Goal: Book appointment/travel/reservation

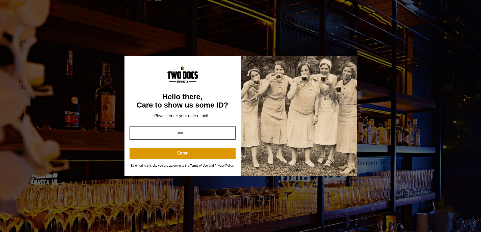
click at [217, 130] on input "year" at bounding box center [182, 132] width 106 height 13
type input "****"
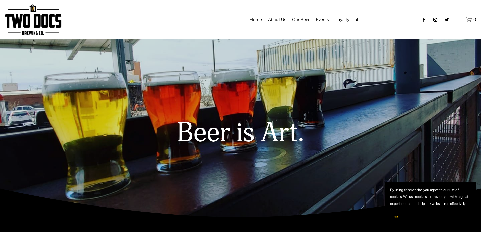
click at [0, 0] on span "Private Events" at bounding box center [0, 0] width 0 height 0
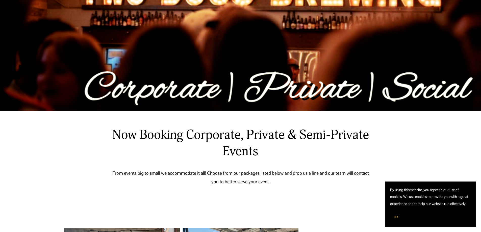
scroll to position [151, 0]
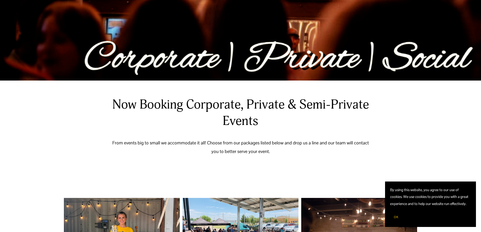
click at [395, 219] on span "OK" at bounding box center [396, 217] width 5 height 4
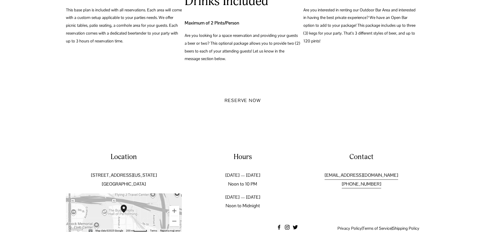
scroll to position [621, 0]
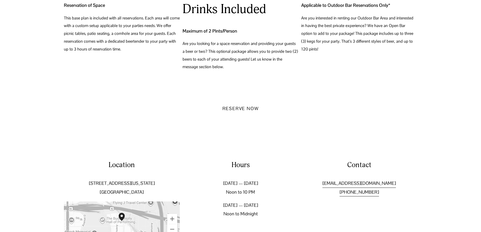
click at [247, 110] on button "Reserve Now" at bounding box center [240, 108] width 55 height 17
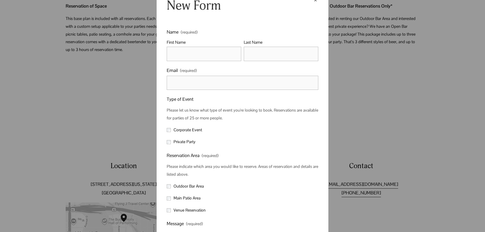
scroll to position [50, 0]
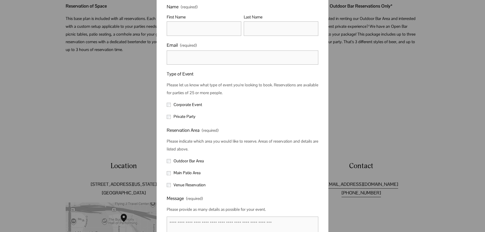
click at [169, 105] on label "Corporate Event" at bounding box center [185, 105] width 36 height 8
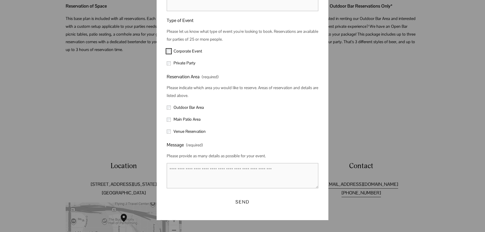
scroll to position [105, 0]
click at [167, 109] on label "Outdoor Bar Area" at bounding box center [186, 107] width 38 height 8
click at [362, 152] on div "× New Form Name (required) First Name Last Name Email (required) Type of Event …" at bounding box center [242, 116] width 485 height 232
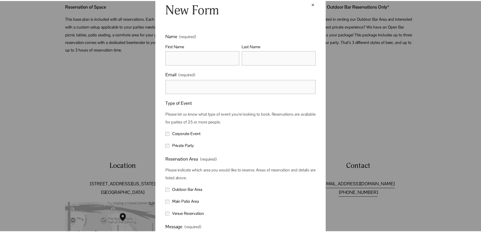
scroll to position [0, 0]
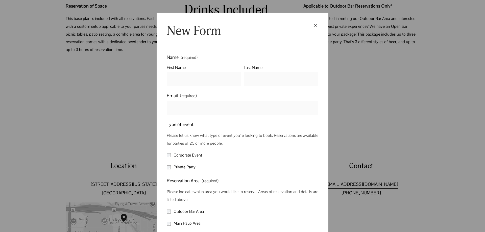
click at [312, 24] on div "×" at bounding box center [315, 26] width 6 height 6
